Goal: Task Accomplishment & Management: Complete application form

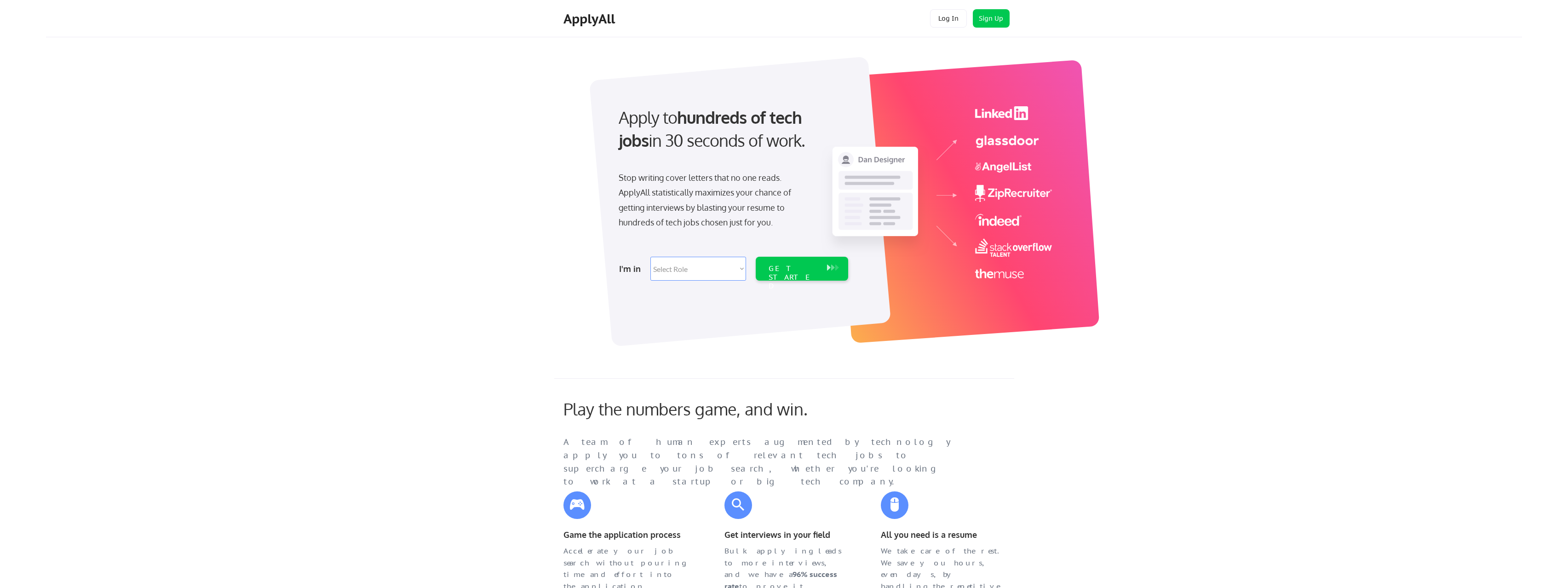
click at [724, 275] on select "Select Role Software Engineering Product Management Customer Success Sales UI/U…" at bounding box center [698, 268] width 96 height 24
select select ""customer_support""
click at [650, 257] on select "Select Role Software Engineering Product Management Customer Success Sales UI/U…" at bounding box center [698, 268] width 96 height 24
select select ""customer_support""
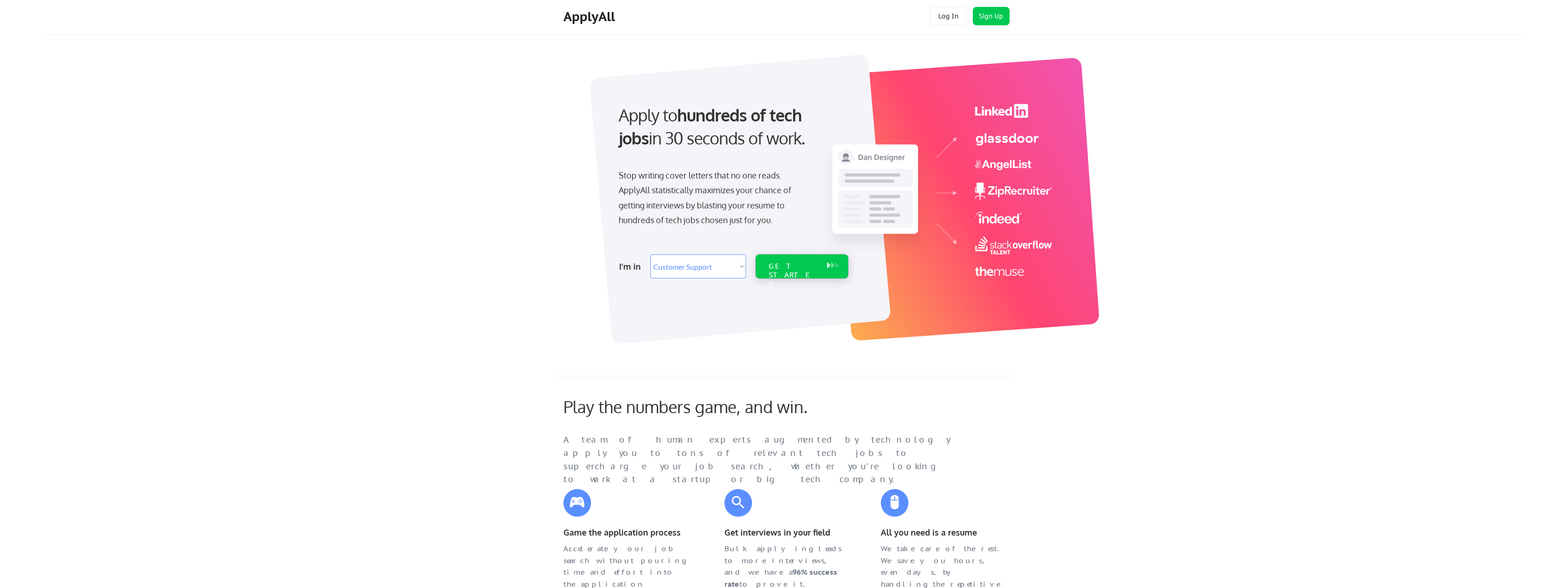
click at [796, 267] on div "GET STARTED" at bounding box center [793, 275] width 49 height 27
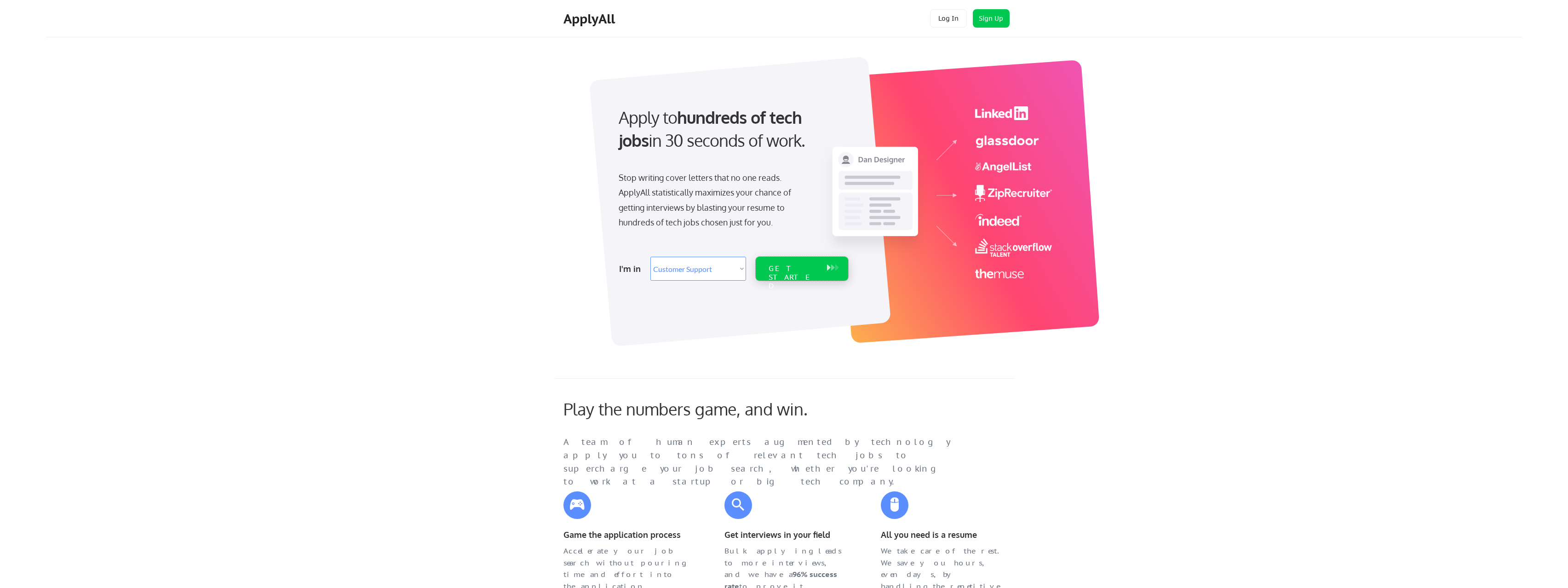
scroll to position [3, 0]
select select ""customer_support""
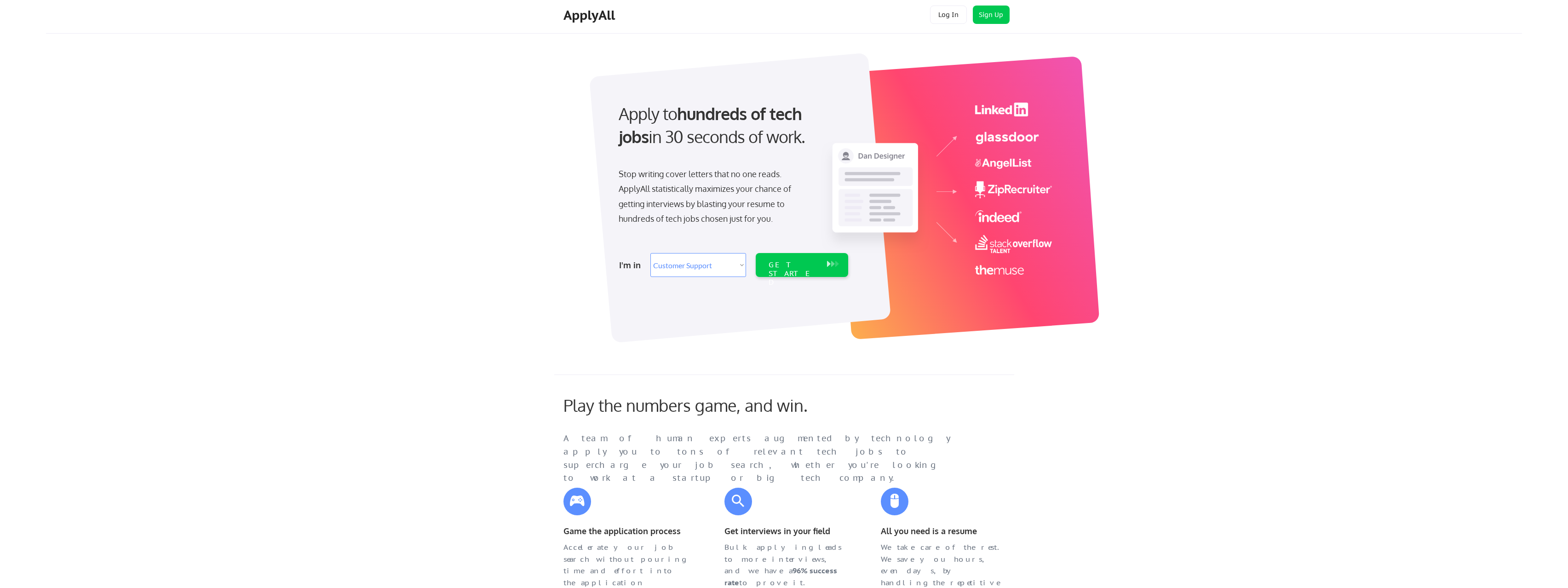
select select ""PLACEHOLDER_1427118222253""
